Goal: Task Accomplishment & Management: Use online tool/utility

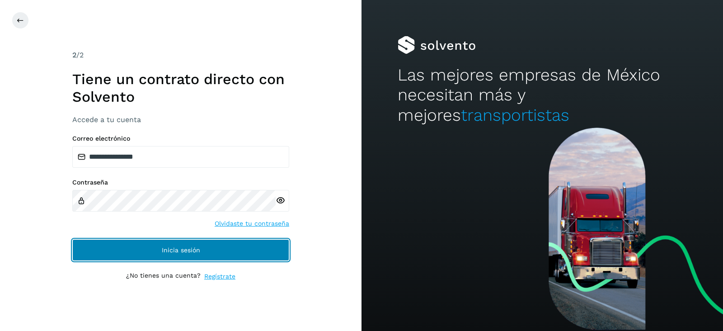
click at [228, 254] on button "Inicia sesión" at bounding box center [180, 250] width 217 height 22
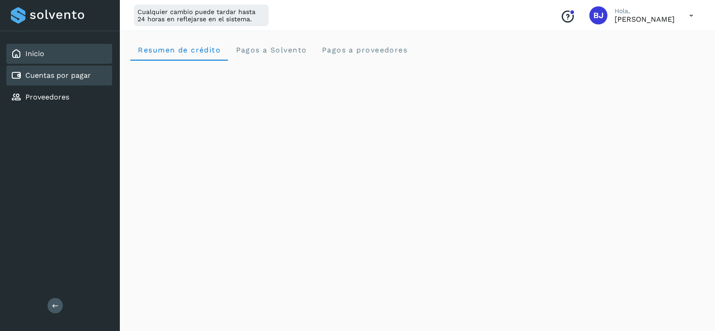
click at [66, 71] on link "Cuentas por pagar" at bounding box center [58, 75] width 66 height 9
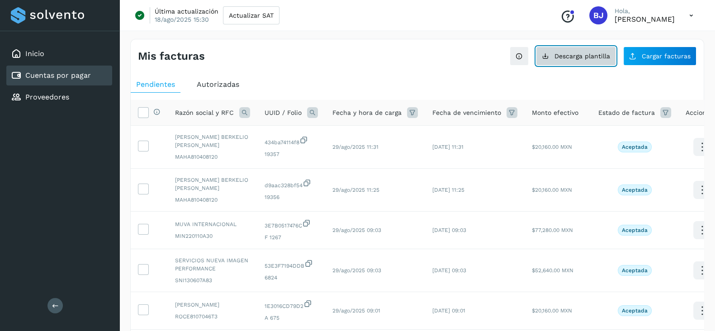
click at [561, 53] on span "Descarga plantilla" at bounding box center [582, 56] width 56 height 6
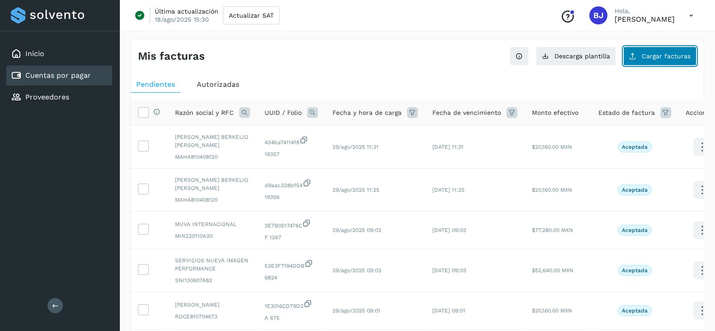
click at [643, 54] on span "Cargar facturas" at bounding box center [665, 56] width 49 height 6
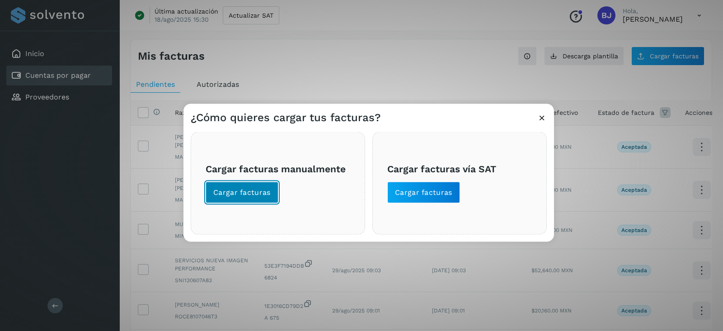
click at [247, 200] on button "Cargar facturas" at bounding box center [242, 193] width 73 height 22
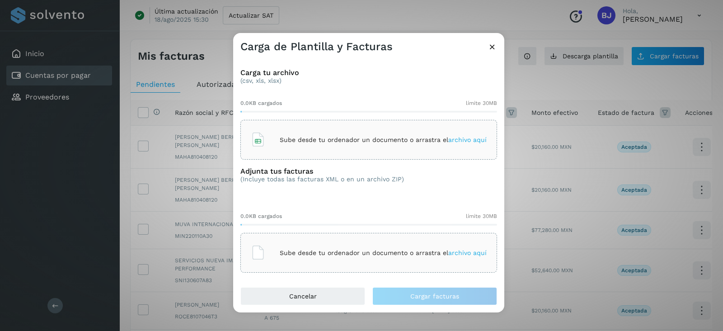
click at [297, 142] on p "Sube desde tu ordenador un documento o arrastra el archivo aquí" at bounding box center [383, 140] width 207 height 8
click at [264, 246] on icon at bounding box center [258, 252] width 14 height 14
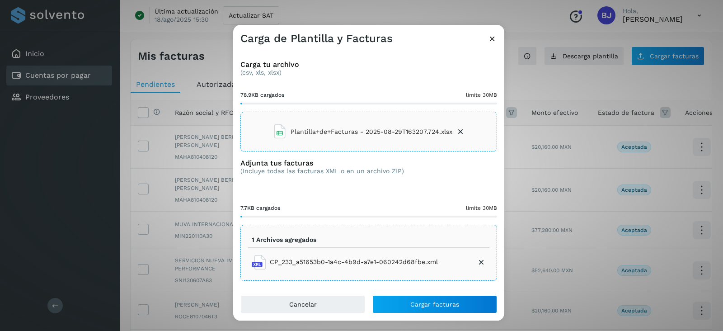
click at [482, 263] on icon at bounding box center [481, 262] width 9 height 9
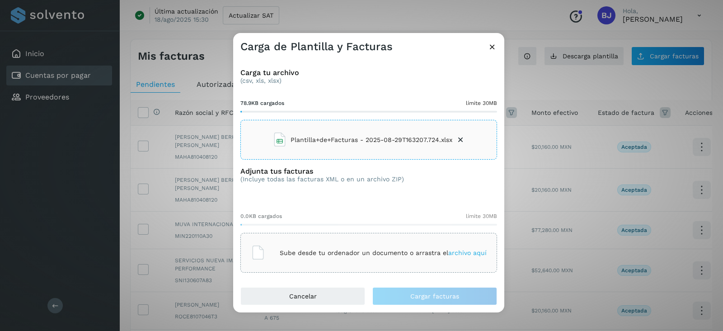
click at [310, 255] on p "Sube desde tu ordenador un documento o arrastra el archivo aquí" at bounding box center [383, 253] width 207 height 8
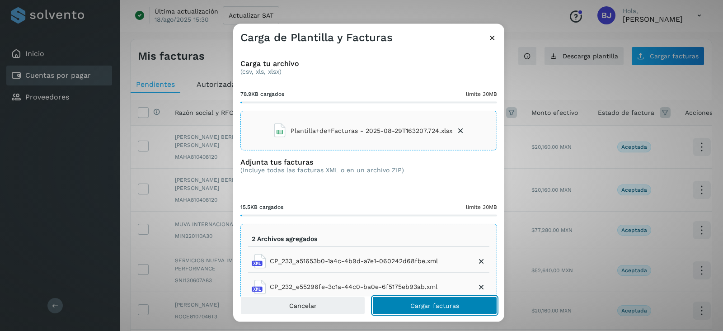
click at [439, 304] on span "Cargar facturas" at bounding box center [434, 305] width 49 height 6
